Goal: Information Seeking & Learning: Check status

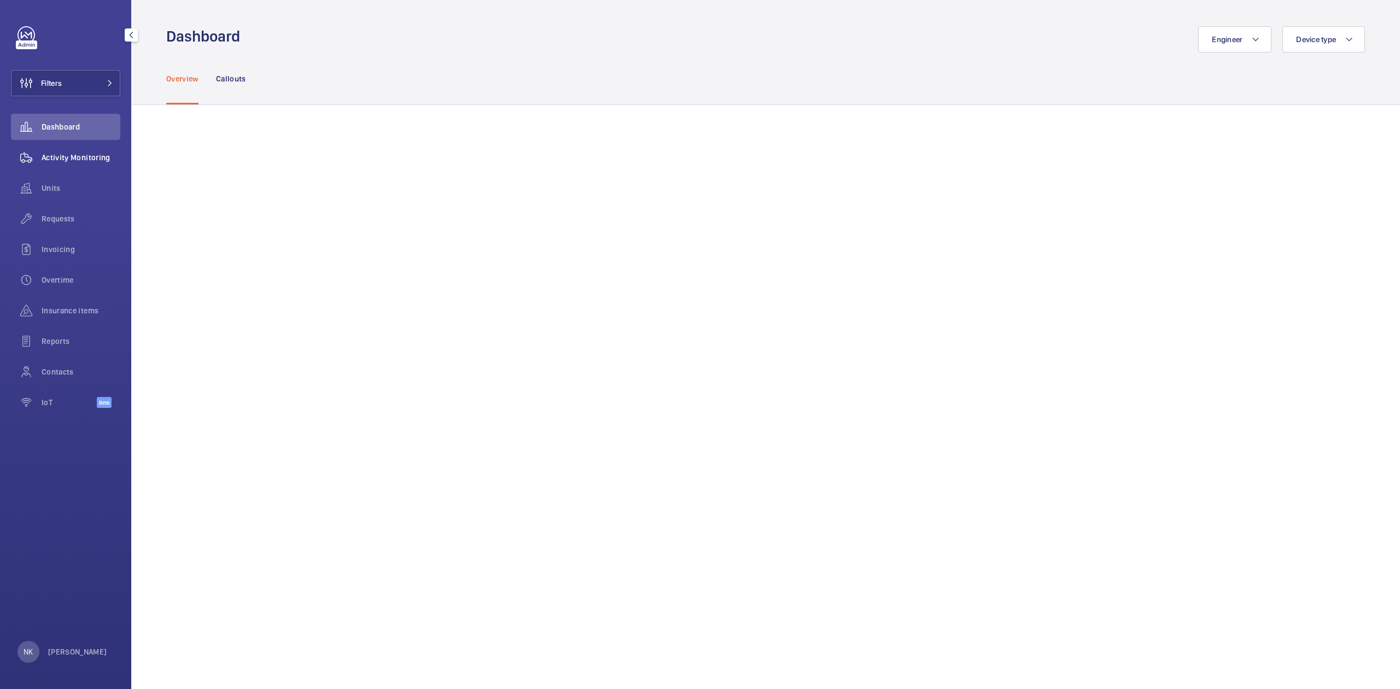
click at [79, 154] on span "Activity Monitoring" at bounding box center [81, 157] width 79 height 11
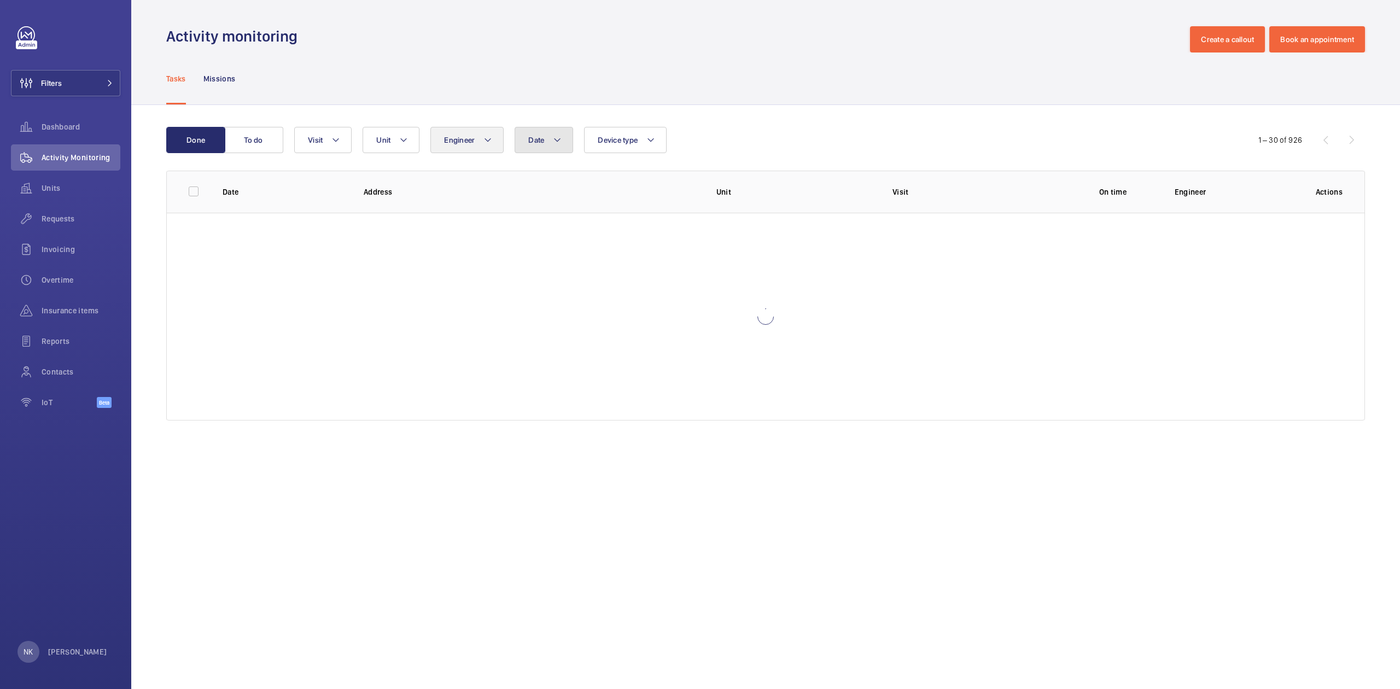
drag, startPoint x: 546, startPoint y: 141, endPoint x: 504, endPoint y: 144, distance: 41.7
click at [543, 154] on wm-front-table "Done To do Date Engineer Unit Device type Visit 1 – 30 of 926 Date Address Unit…" at bounding box center [765, 274] width 1199 height 294
click at [563, 142] on button "Date" at bounding box center [544, 140] width 59 height 26
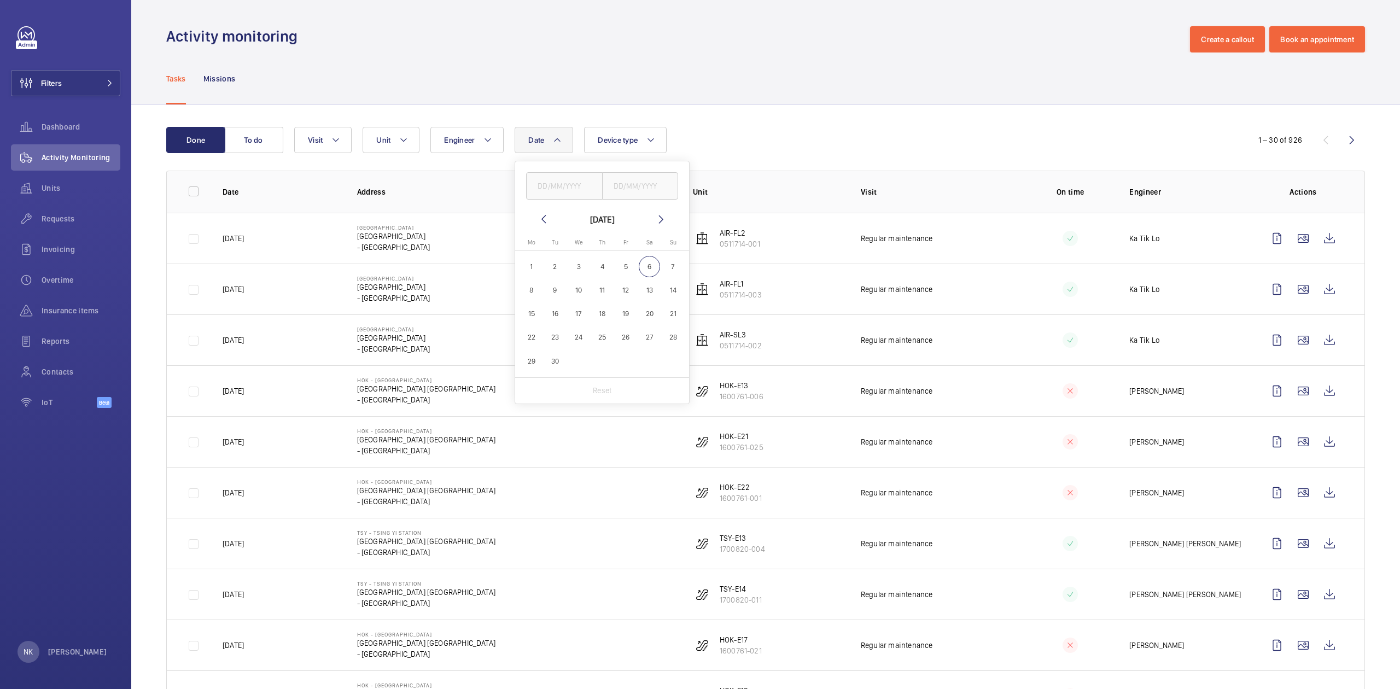
click at [649, 265] on span "6" at bounding box center [649, 266] width 21 height 21
type input "[DATE]"
click at [608, 385] on p "Reset" at bounding box center [602, 390] width 20 height 11
click at [699, 132] on div "Date [DATE] [DATE] Mo [DATE] Tu [DATE] We [DATE] Th [DATE] Fr [DATE] Sa [DATE] …" at bounding box center [764, 140] width 940 height 26
click at [278, 137] on button "To do" at bounding box center [253, 140] width 59 height 26
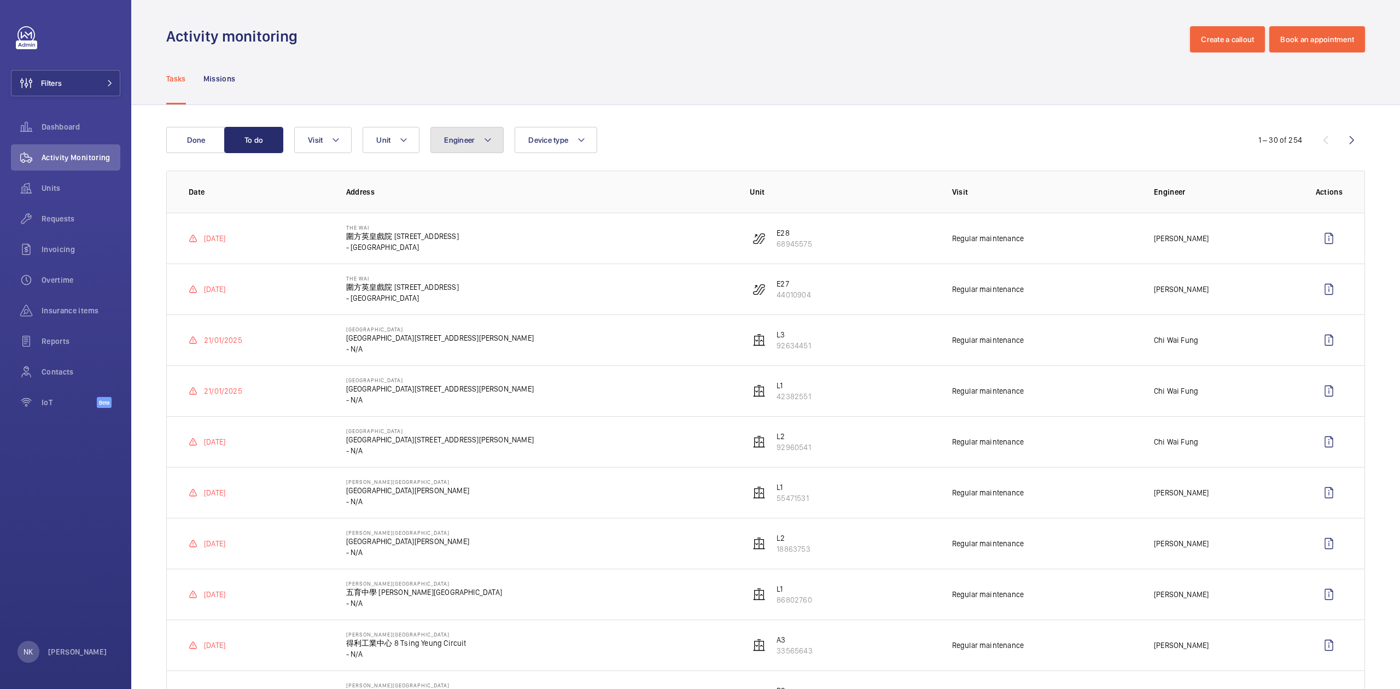
click at [473, 143] on span "Engineer" at bounding box center [459, 140] width 31 height 9
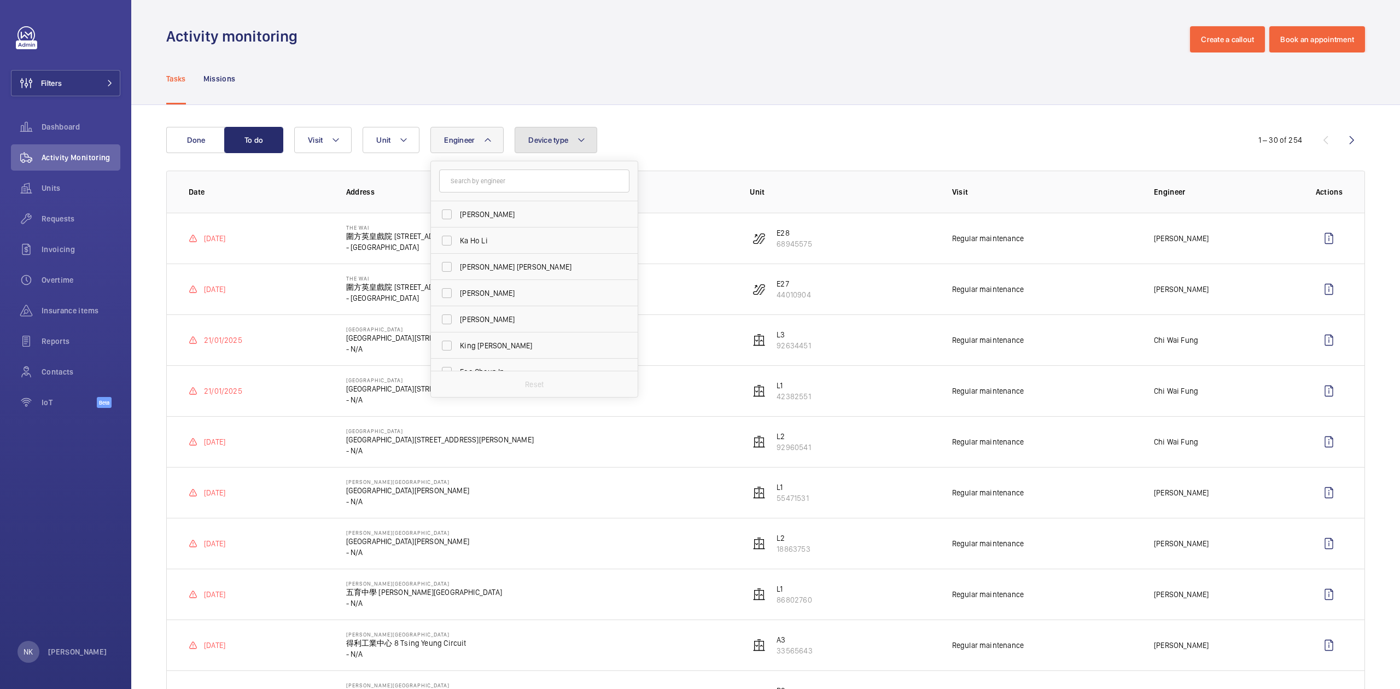
click at [528, 141] on button "Device type" at bounding box center [556, 140] width 83 height 26
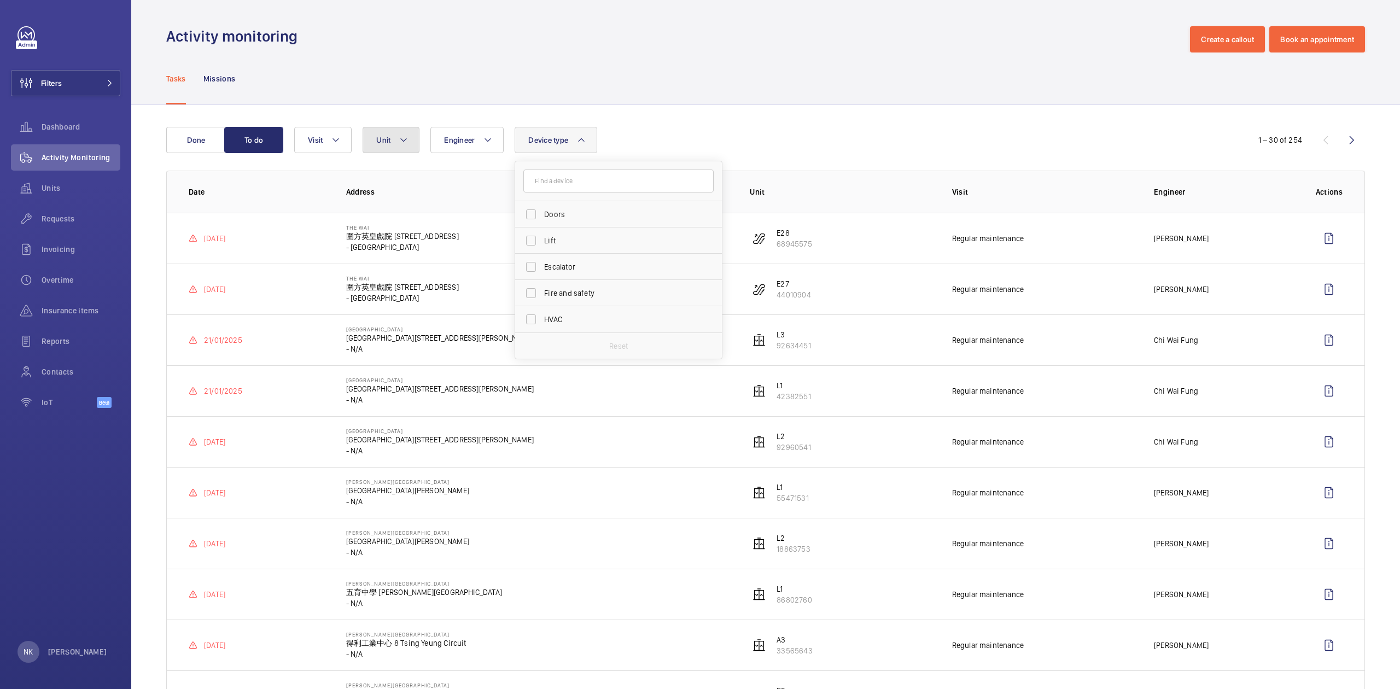
click at [399, 138] on button "Unit" at bounding box center [391, 140] width 57 height 26
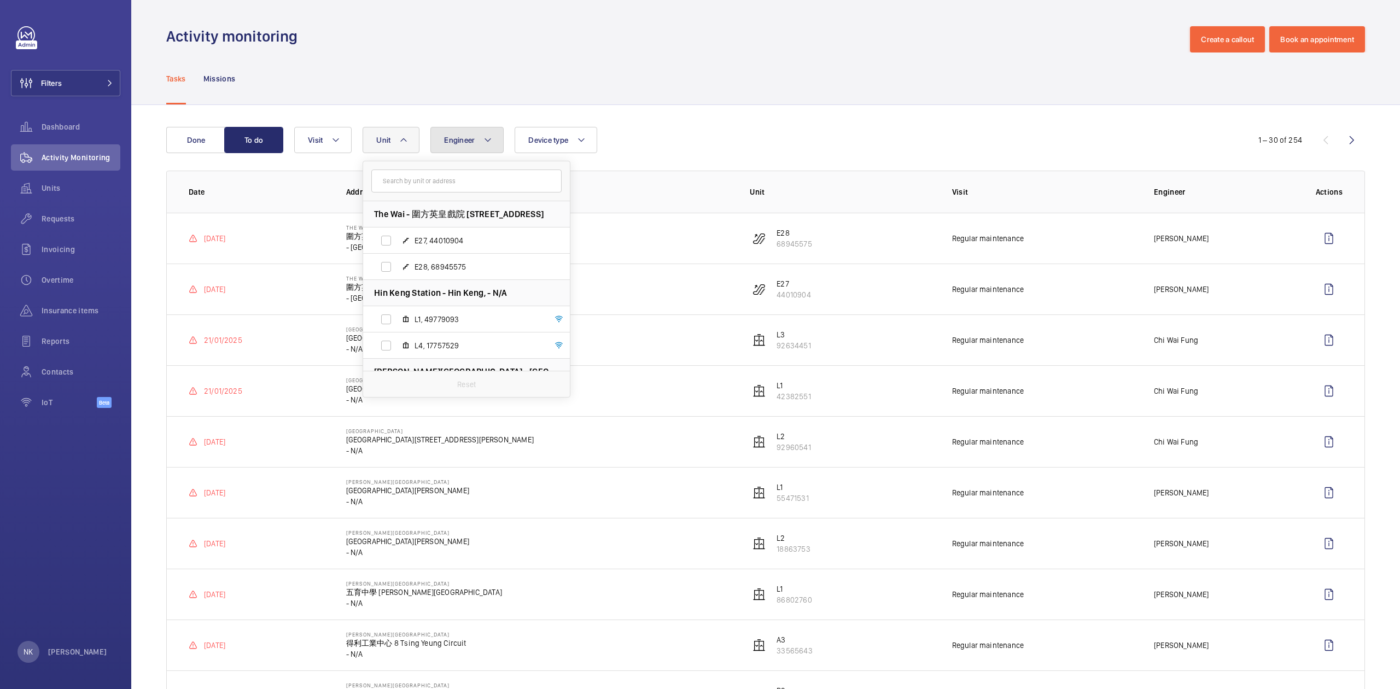
click at [471, 143] on span "Engineer" at bounding box center [459, 140] width 31 height 9
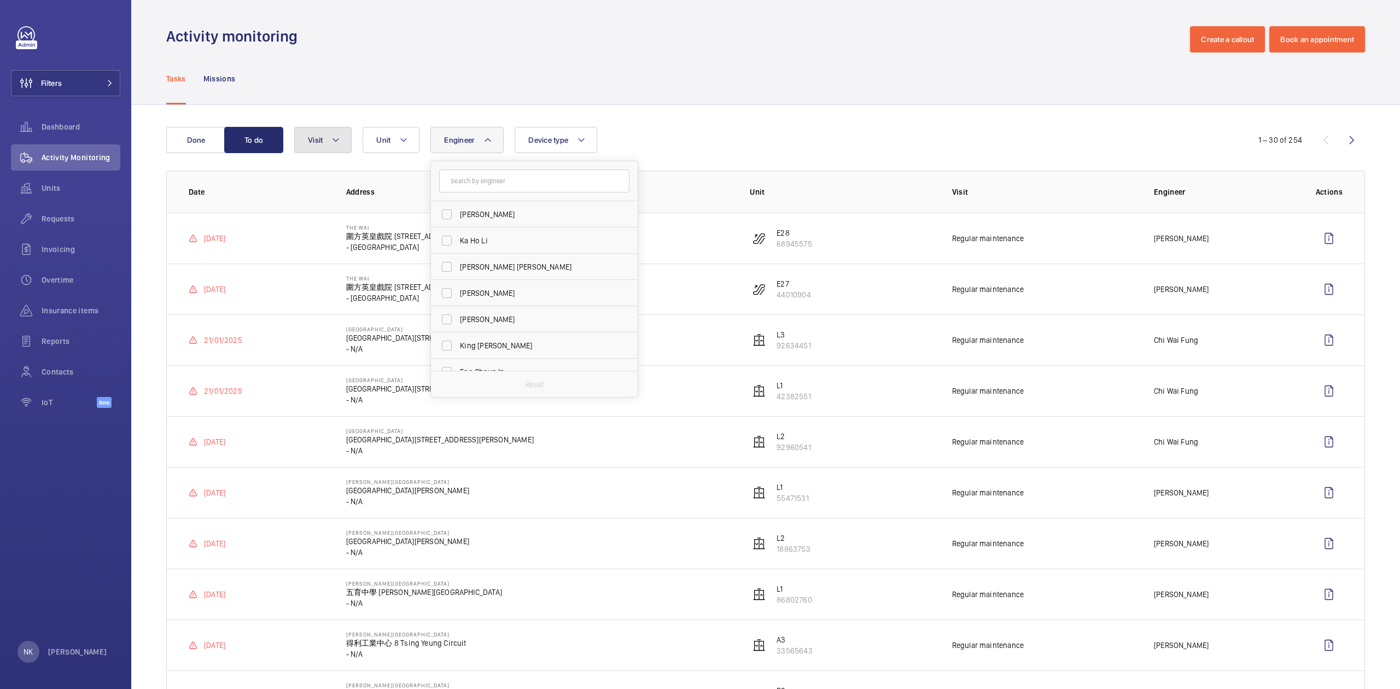
click at [344, 143] on button "Visit" at bounding box center [322, 140] width 57 height 26
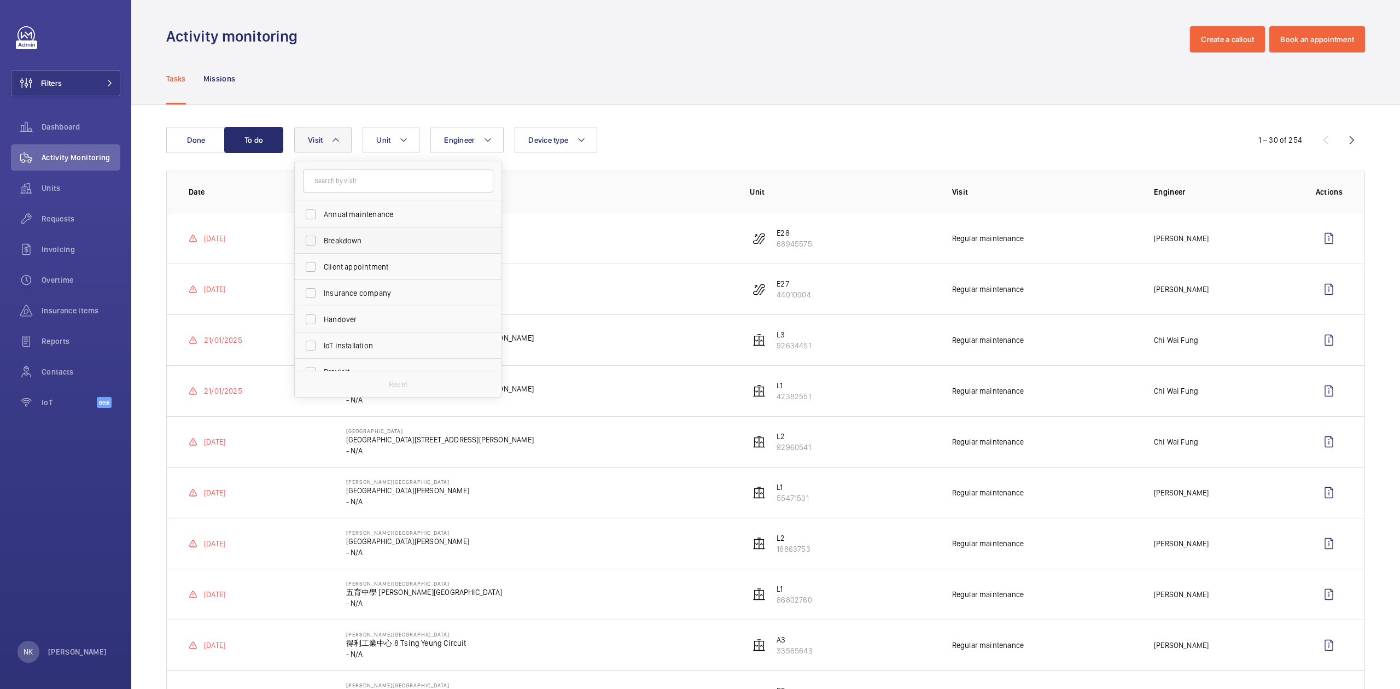
click at [351, 237] on span "Breakdown" at bounding box center [399, 240] width 150 height 11
click at [322, 237] on input "Breakdown" at bounding box center [311, 241] width 22 height 22
checkbox input "true"
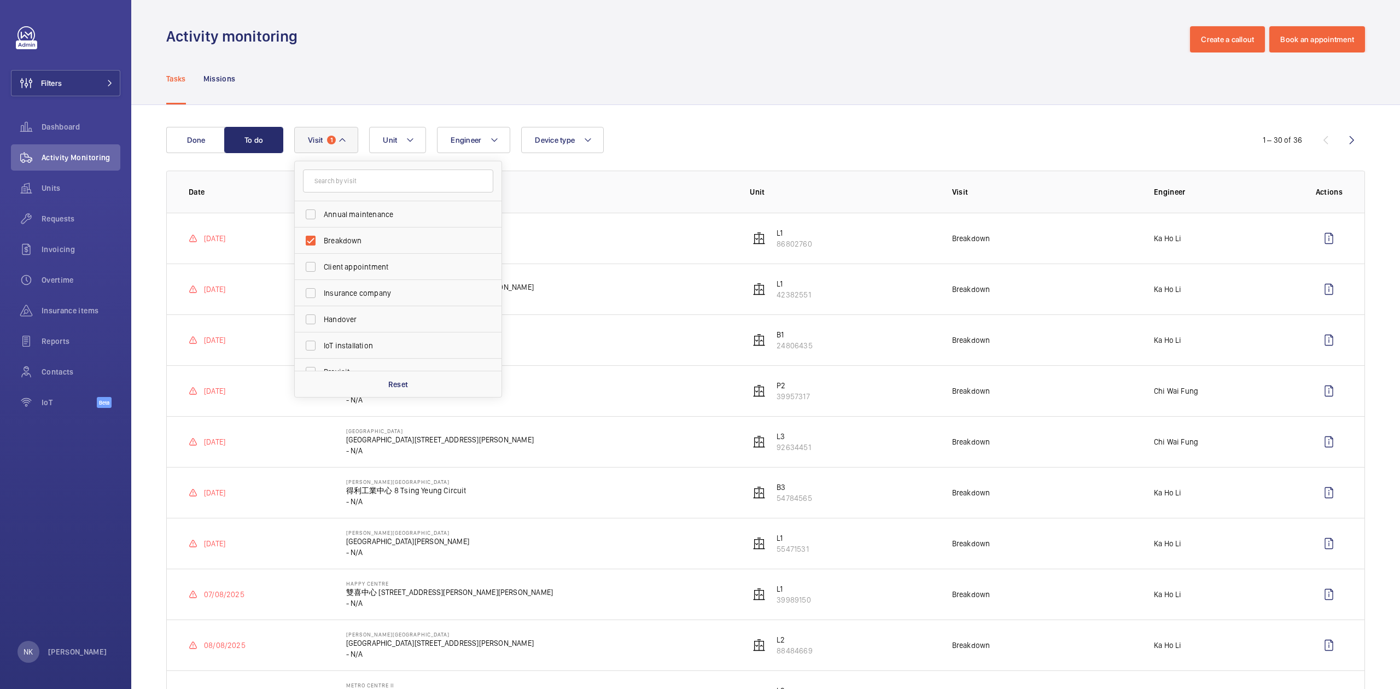
click at [781, 136] on div "Engineer Unit Device type Visit 1 Annual maintenance Breakdown Client appointme…" at bounding box center [764, 140] width 940 height 26
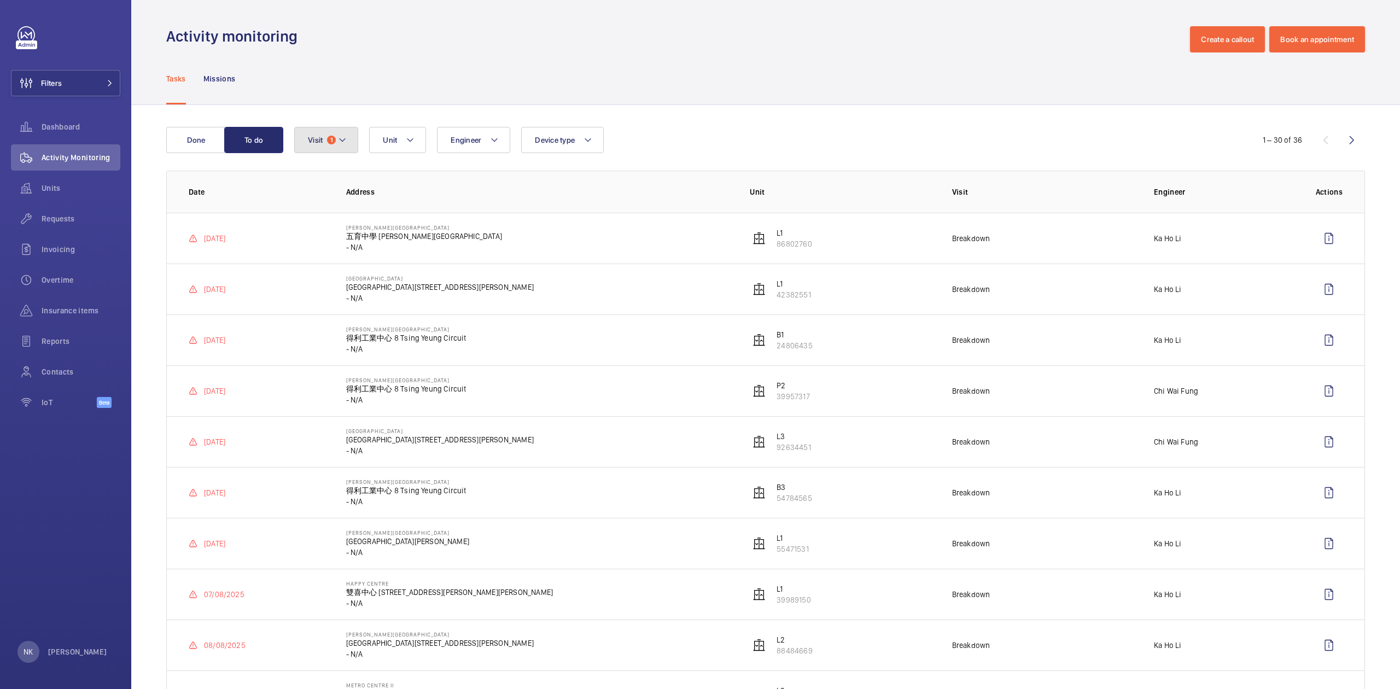
click at [342, 145] on mat-icon at bounding box center [342, 139] width 9 height 13
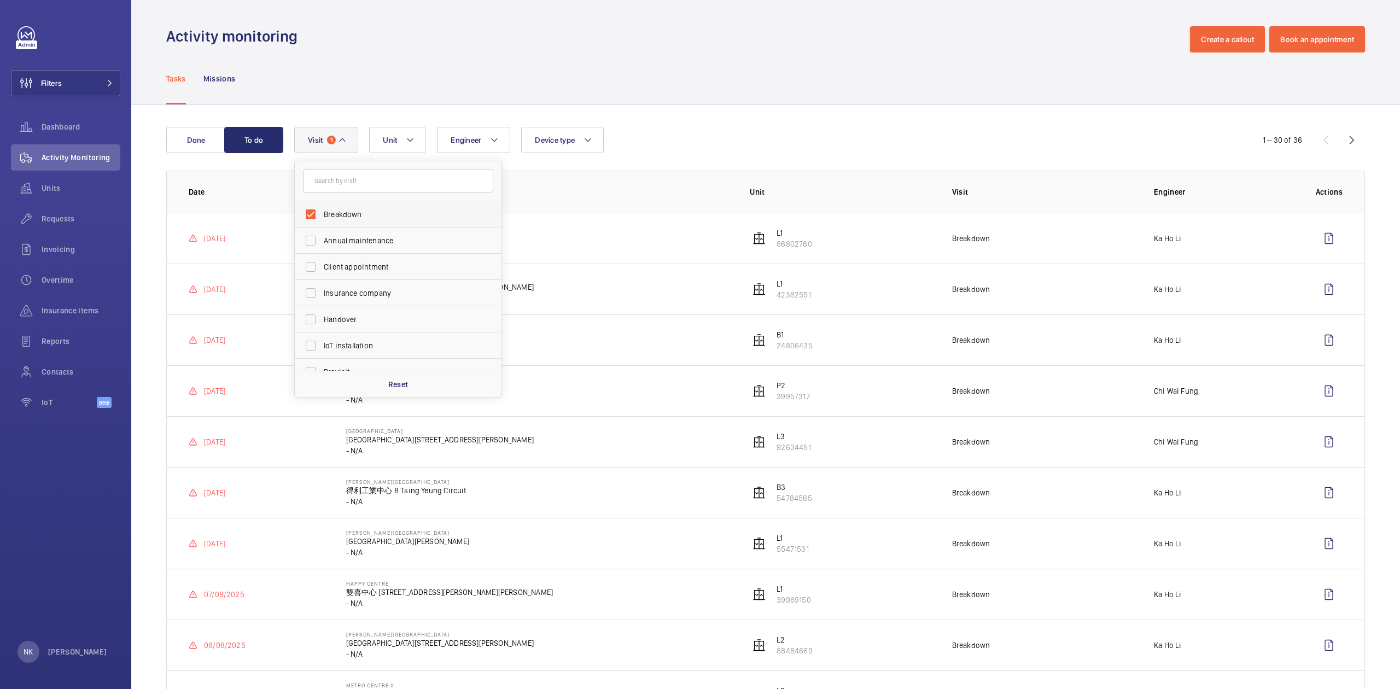
click at [373, 222] on label "Breakdown" at bounding box center [390, 214] width 190 height 26
click at [322, 222] on input "Breakdown" at bounding box center [311, 214] width 22 height 22
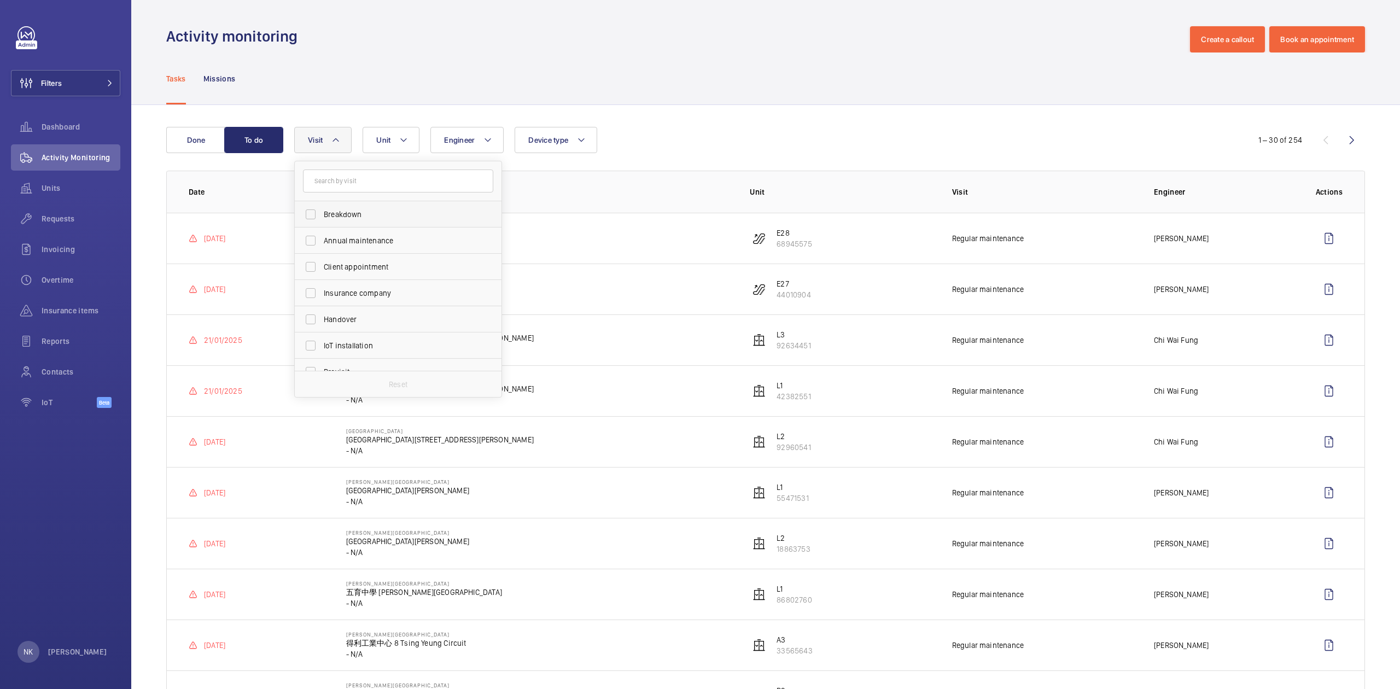
click at [338, 220] on label "Breakdown" at bounding box center [390, 214] width 190 height 26
click at [322, 220] on input "Breakdown" at bounding box center [311, 214] width 22 height 22
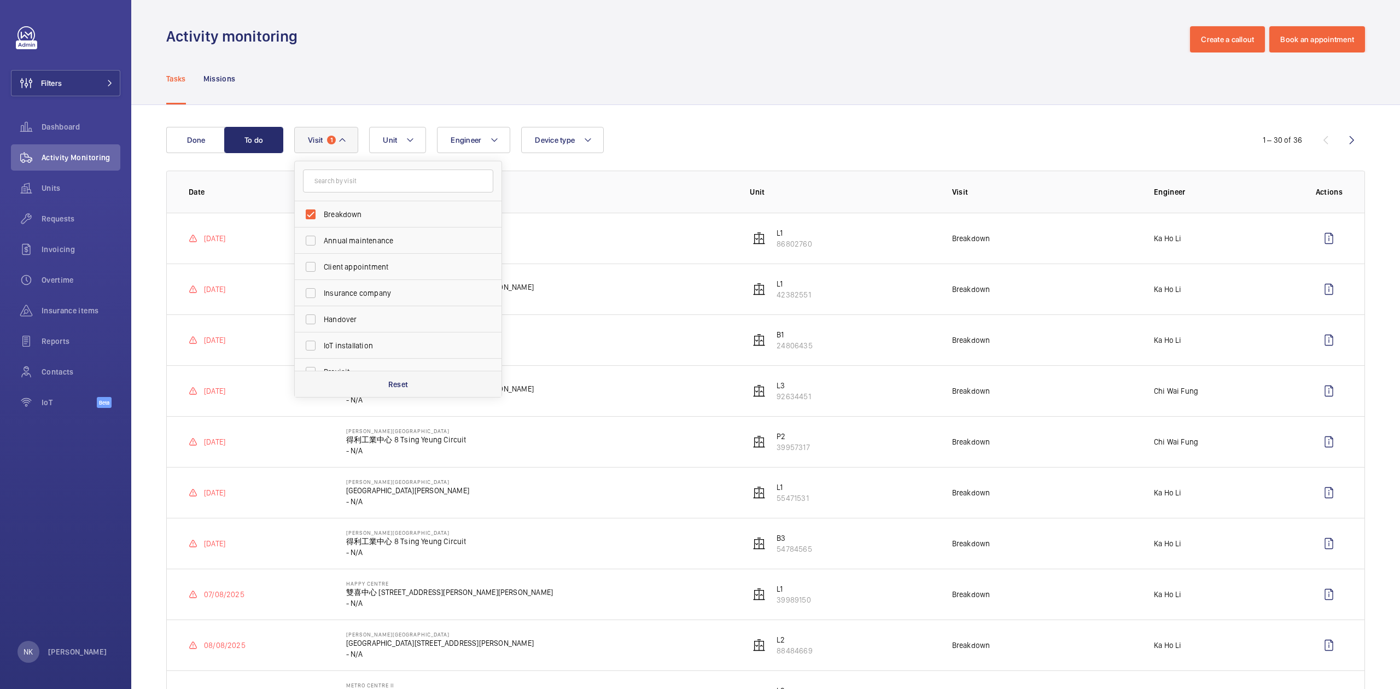
click at [401, 386] on p "Reset" at bounding box center [398, 384] width 20 height 11
checkbox input "false"
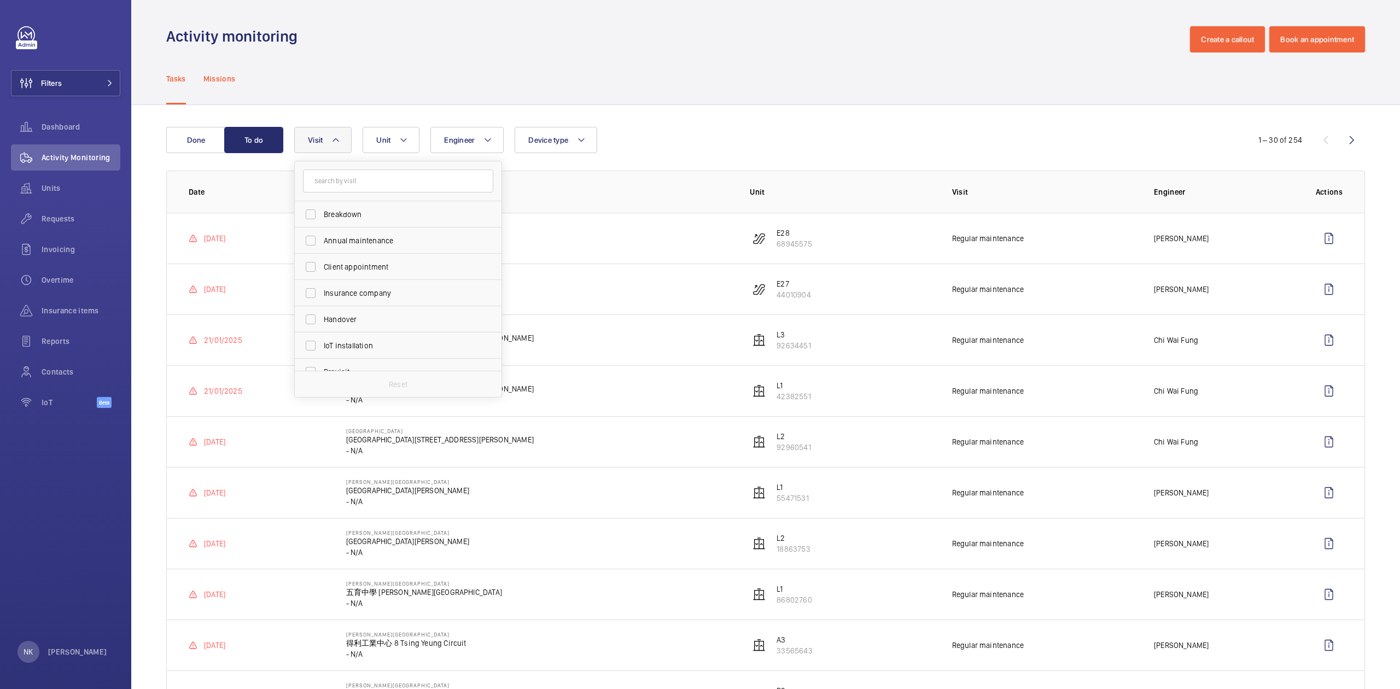
click at [211, 86] on div "Missions" at bounding box center [219, 79] width 32 height 52
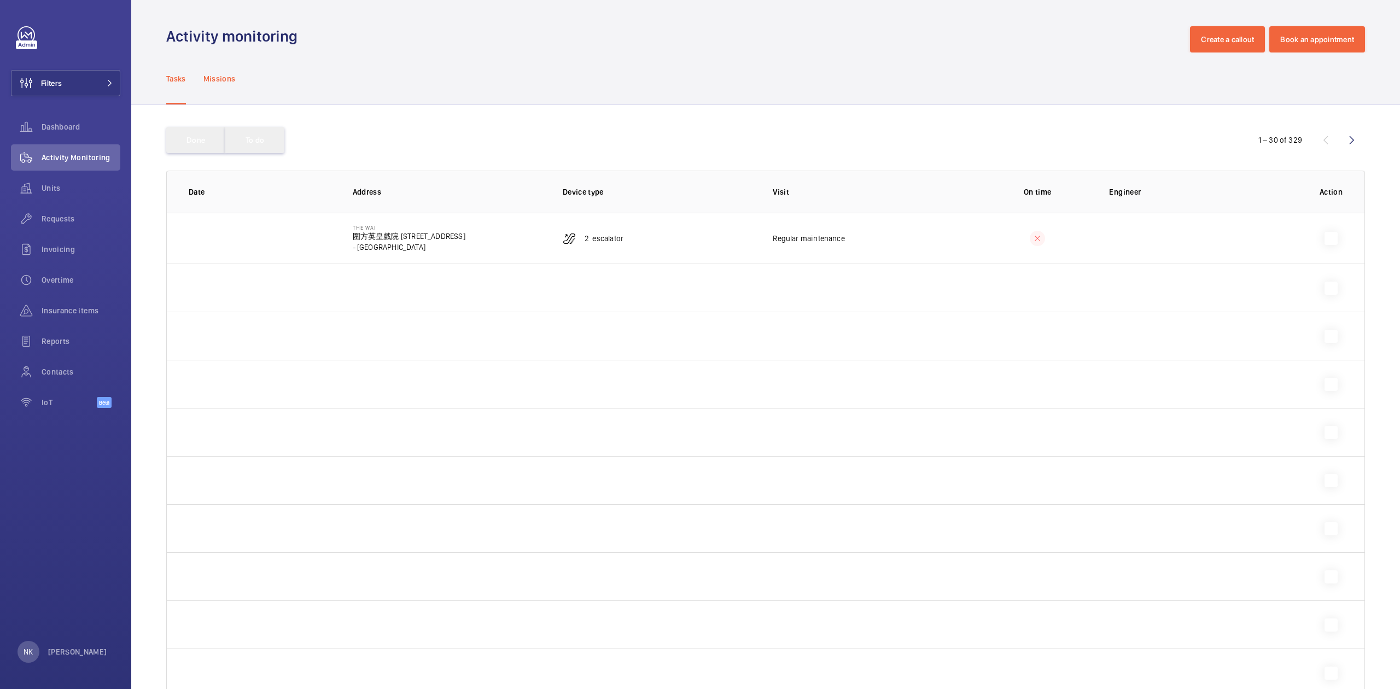
click at [213, 84] on div "Missions" at bounding box center [219, 79] width 32 height 52
click at [170, 89] on div "Tasks" at bounding box center [176, 79] width 20 height 52
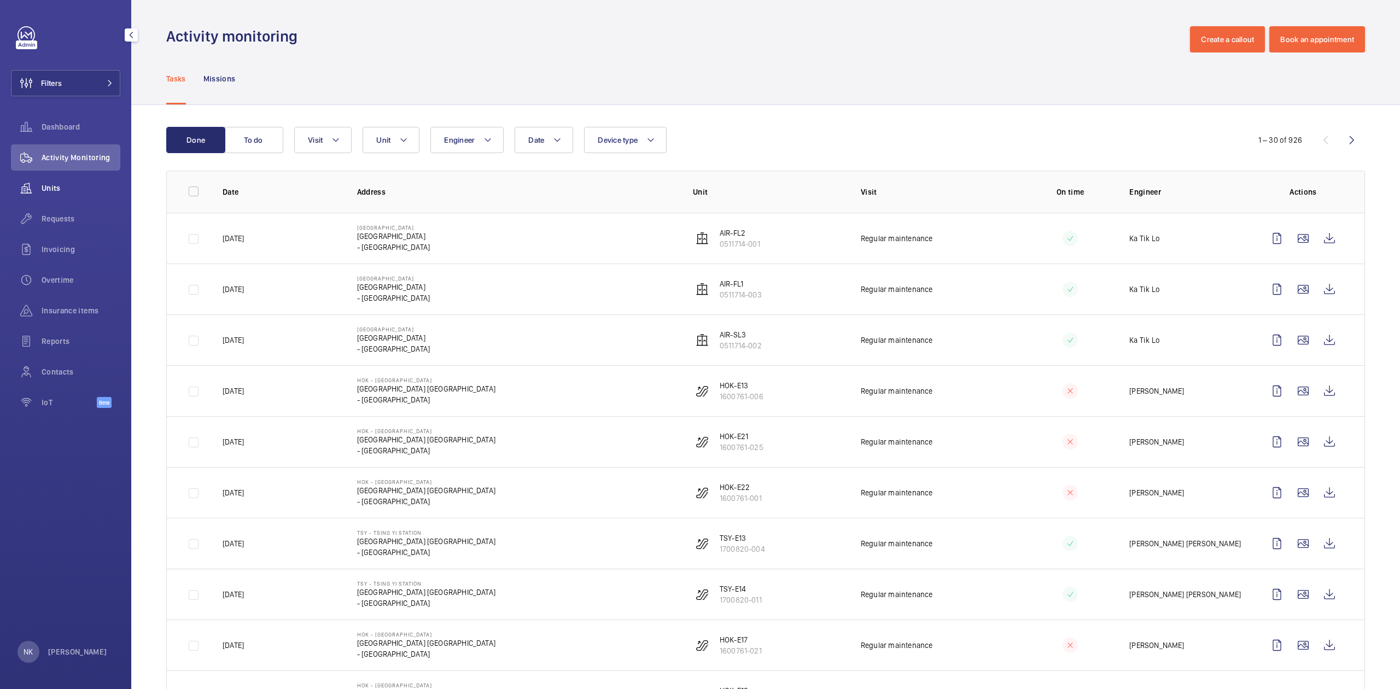
click at [65, 189] on span "Units" at bounding box center [81, 188] width 79 height 11
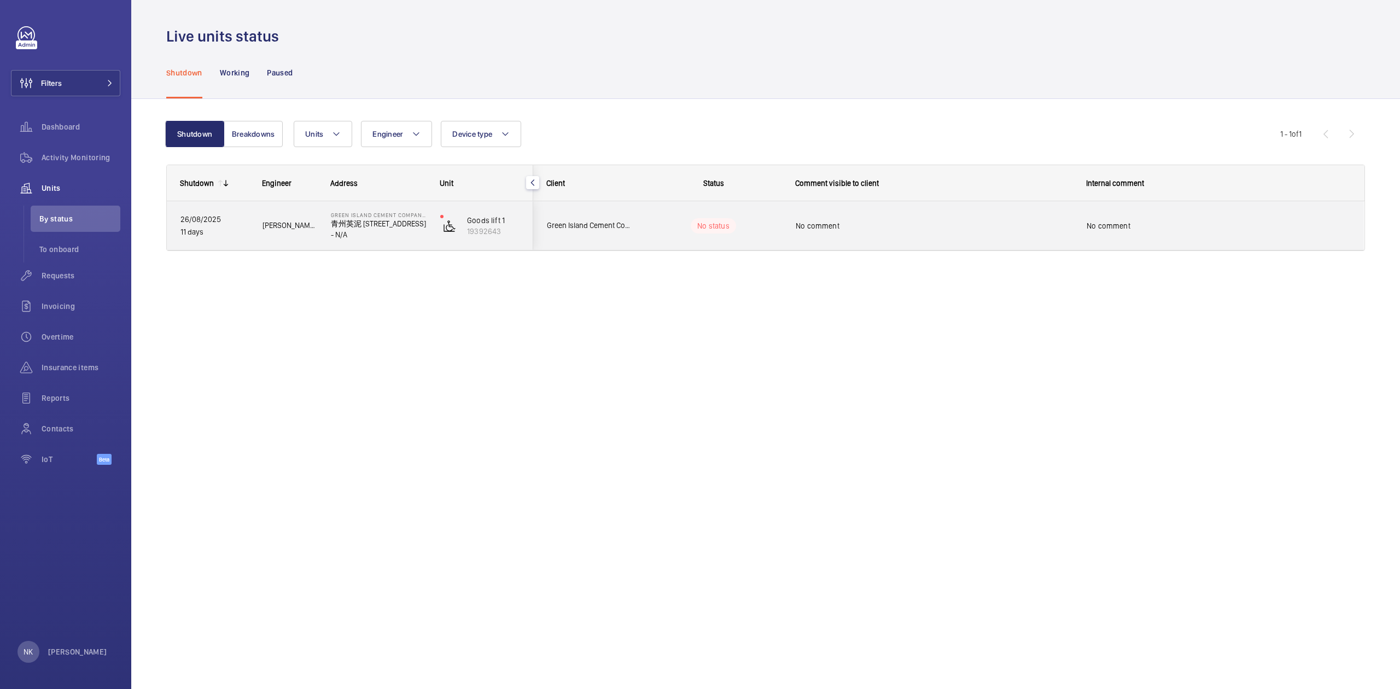
drag, startPoint x: 589, startPoint y: 231, endPoint x: 678, endPoint y: 234, distance: 89.2
click at [678, 234] on div "Green Island Cement Company Limited No status No comment No comment" at bounding box center [948, 225] width 831 height 49
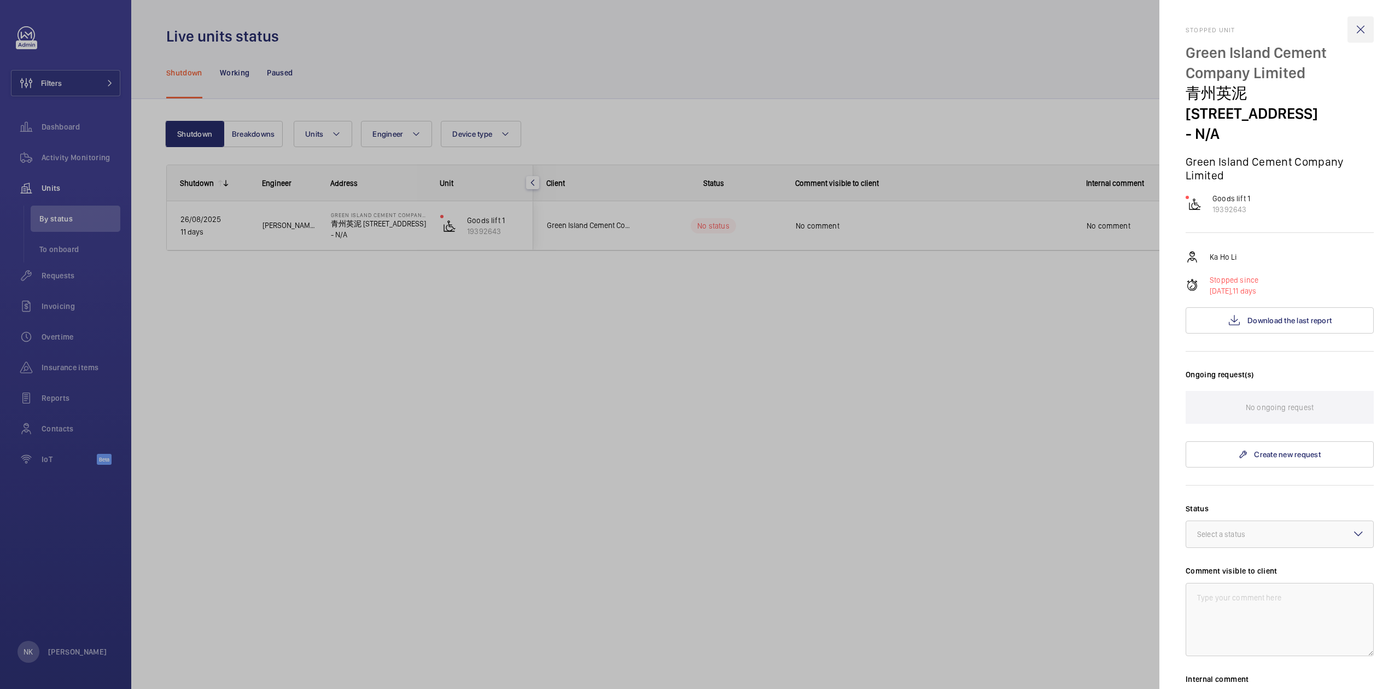
click at [1354, 30] on wm-front-icon-button at bounding box center [1361, 29] width 26 height 26
